Goal: Register for event/course

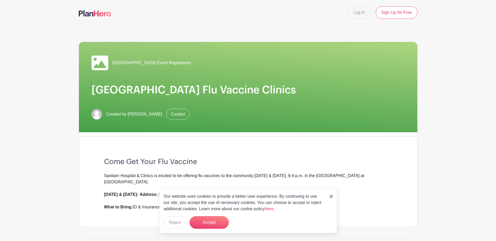
click at [330, 196] on img at bounding box center [330, 196] width 3 height 3
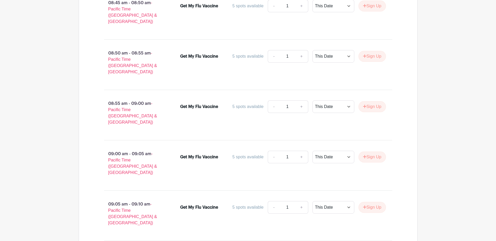
scroll to position [8624, 0]
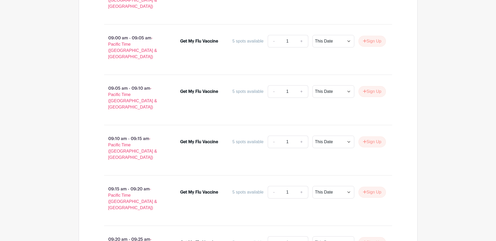
type input "2"
select select "select_dates"
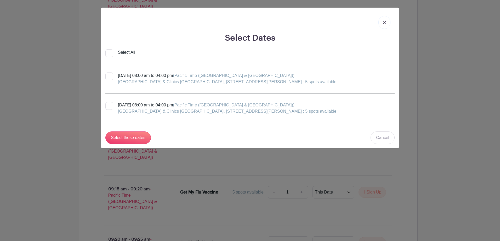
click at [110, 76] on div at bounding box center [109, 77] width 8 height 8
click at [109, 76] on input "[DATE] 08:00 am to 04:00 pm (Pacific Time ([GEOGRAPHIC_DATA] & [GEOGRAPHIC_DATA…" at bounding box center [106, 74] width 3 height 3
checkbox input "true"
click at [141, 138] on input "Select these dates" at bounding box center [127, 138] width 45 height 13
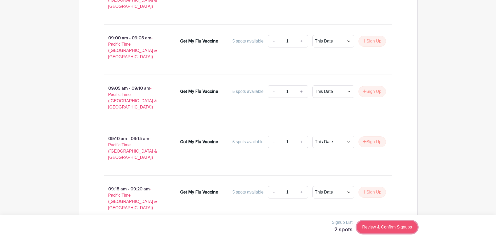
click at [391, 225] on link "Review & Confirm Signups" at bounding box center [386, 227] width 61 height 13
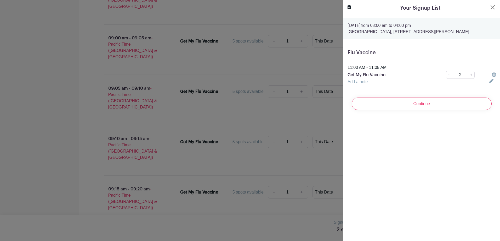
click at [489, 83] on icon at bounding box center [491, 81] width 4 height 4
drag, startPoint x: 397, startPoint y: 96, endPoint x: 397, endPoint y: 99, distance: 3.4
click at [397, 96] on div "Flu Vaccine 11:00 AM - 11:05 AM Get My Flu Vaccine - 2 + Add a note" at bounding box center [421, 70] width 156 height 50
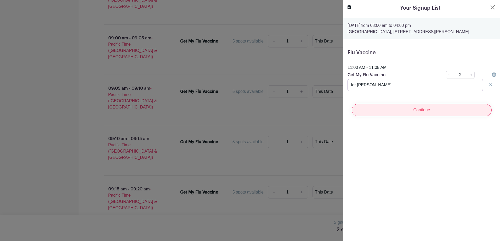
type input "for [PERSON_NAME]"
click at [398, 113] on input "Continue" at bounding box center [421, 110] width 140 height 13
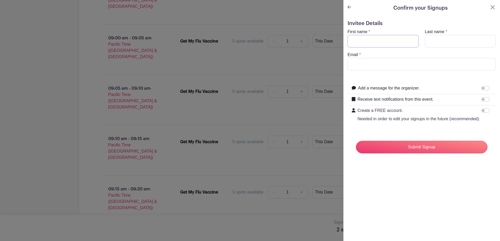
click at [373, 38] on input "First name" at bounding box center [382, 41] width 71 height 13
type input "[PERSON_NAME]"
type input "fu"
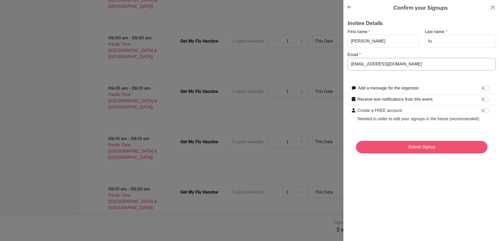
type input "[EMAIL_ADDRESS][DOMAIN_NAME]"
click at [416, 152] on input "Submit Signup" at bounding box center [421, 147] width 131 height 13
click at [0, 0] on div "Loading..." at bounding box center [0, 0] width 0 height 0
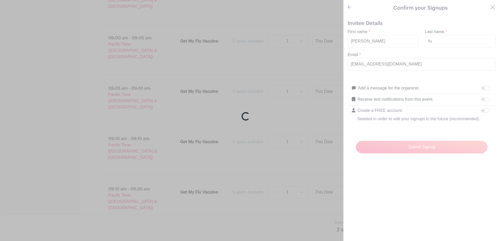
click at [390, 190] on div "Loading..." at bounding box center [250, 120] width 500 height 241
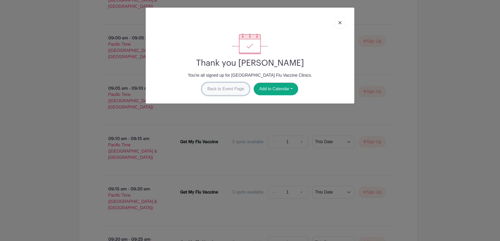
click at [226, 88] on link "Back to Event Page" at bounding box center [226, 89] width 48 height 13
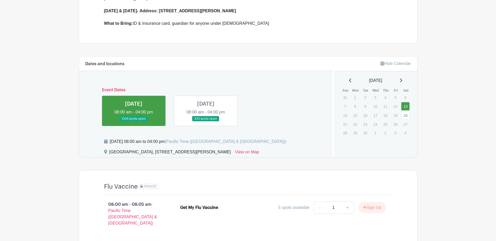
scroll to position [0, 0]
